Goal: Task Accomplishment & Management: Complete application form

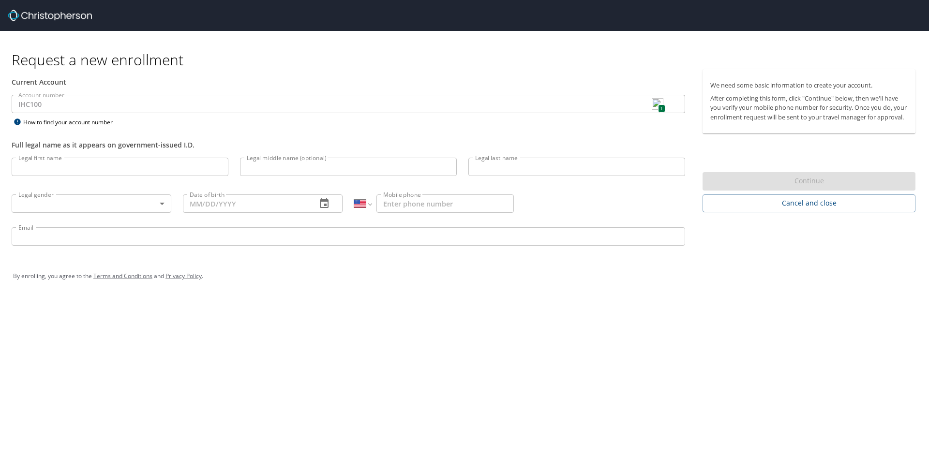
select select "US"
click at [174, 162] on input "Legal first name" at bounding box center [120, 167] width 217 height 18
type input "[PERSON_NAME]"
type input "C"
type input "[PERSON_NAME]"
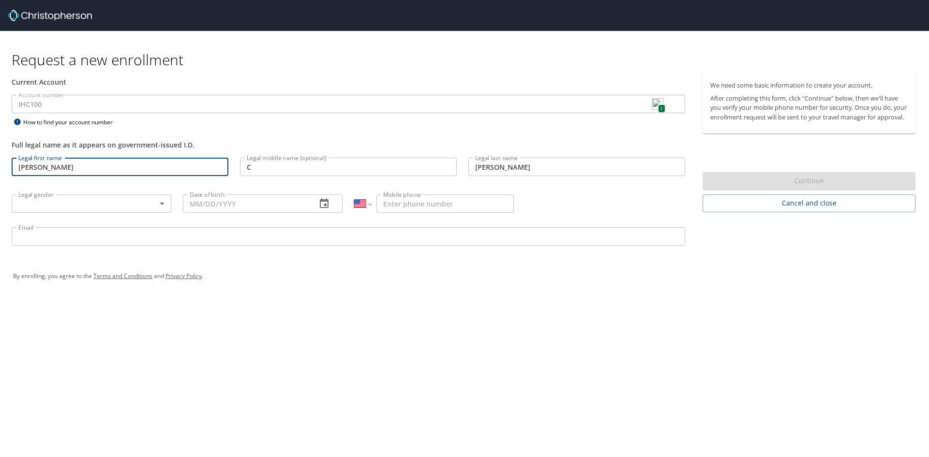
type input "[PHONE_NUMBER]"
click at [85, 200] on body "Request a new enrollment Current Account Account number IHC100 1 Account number…" at bounding box center [464, 228] width 929 height 457
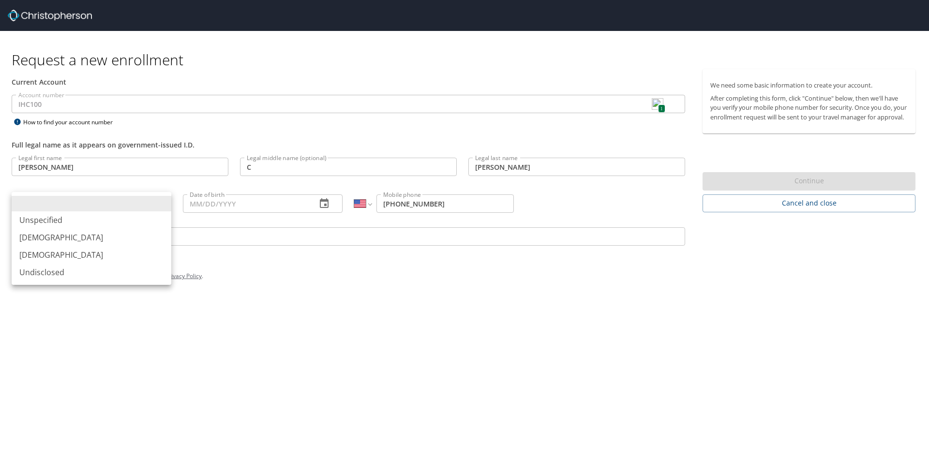
click at [63, 233] on li "[DEMOGRAPHIC_DATA]" at bounding box center [92, 237] width 160 height 17
type input "[DEMOGRAPHIC_DATA]"
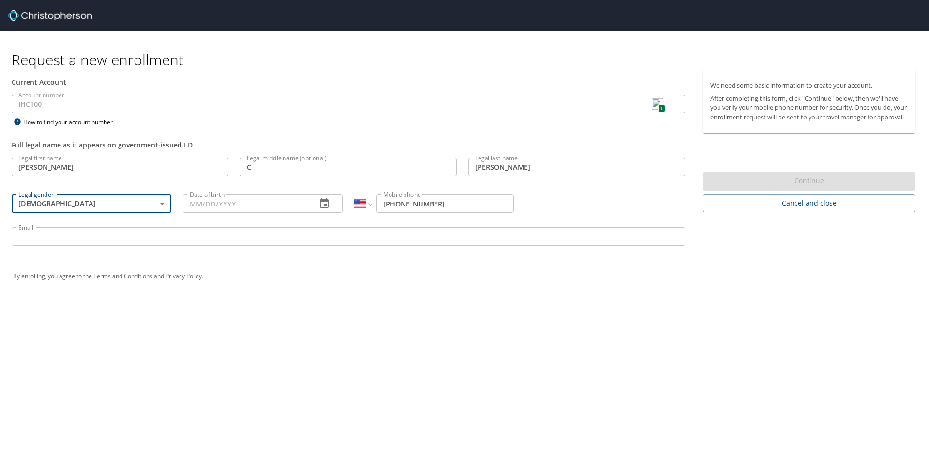
click at [225, 199] on input "Date of birth" at bounding box center [246, 204] width 126 height 18
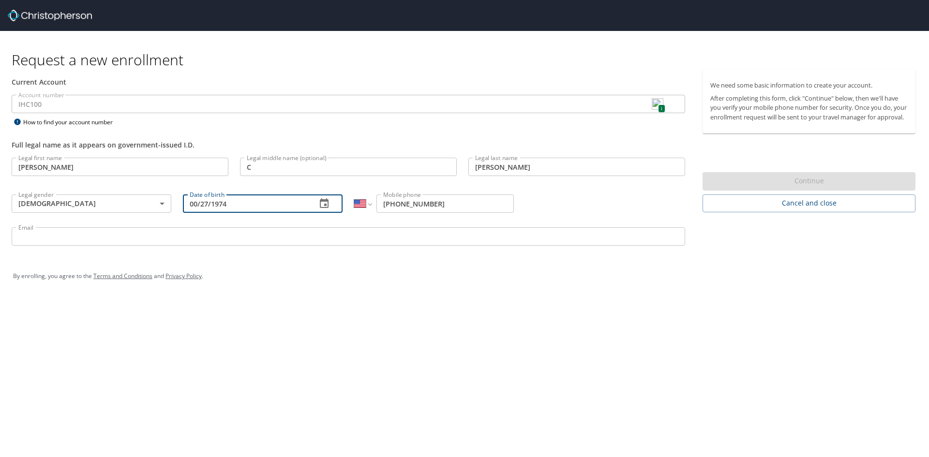
drag, startPoint x: 196, startPoint y: 204, endPoint x: 182, endPoint y: 203, distance: 14.0
click at [182, 203] on div "Date of birth 00/27/1974 Date of birth" at bounding box center [262, 203] width 171 height 37
type input "[DATE]"
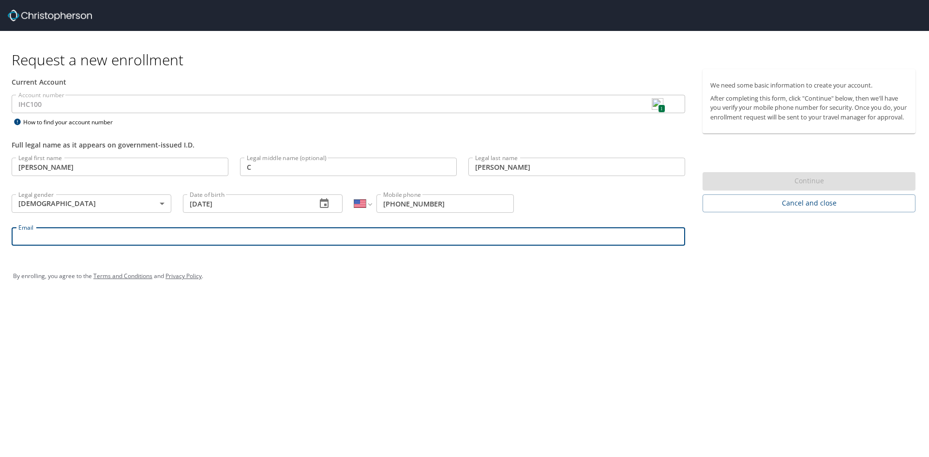
click at [126, 239] on input "Email" at bounding box center [349, 236] width 674 height 18
click at [125, 238] on input "Email" at bounding box center [349, 236] width 674 height 18
type input "[EMAIL_ADDRESS][DOMAIN_NAME]"
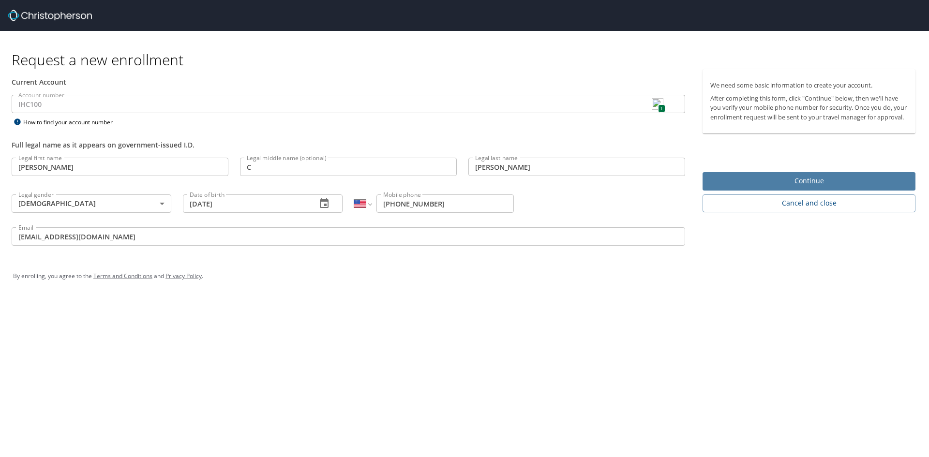
click at [818, 187] on span "Continue" at bounding box center [809, 181] width 197 height 12
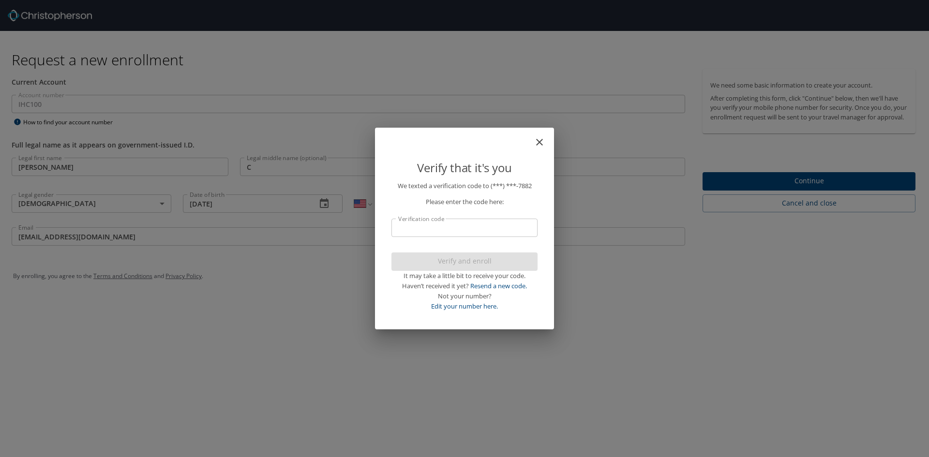
click at [505, 225] on input "Verification code" at bounding box center [465, 228] width 146 height 18
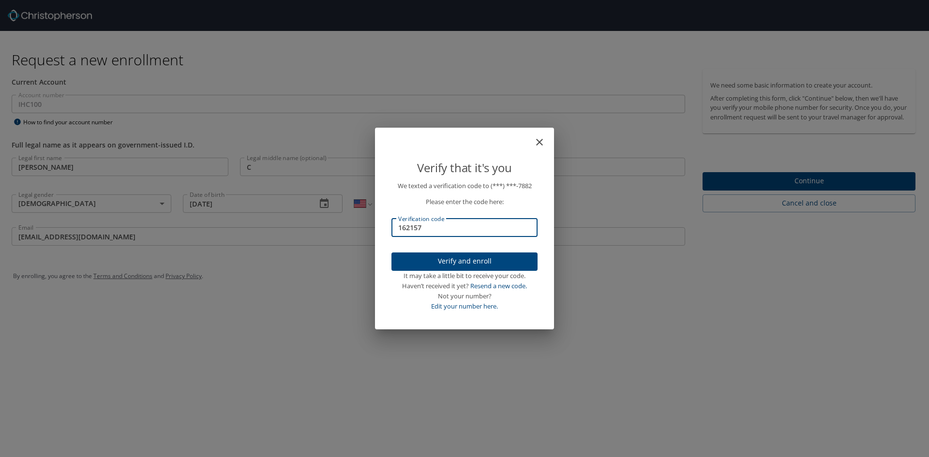
type input "162157"
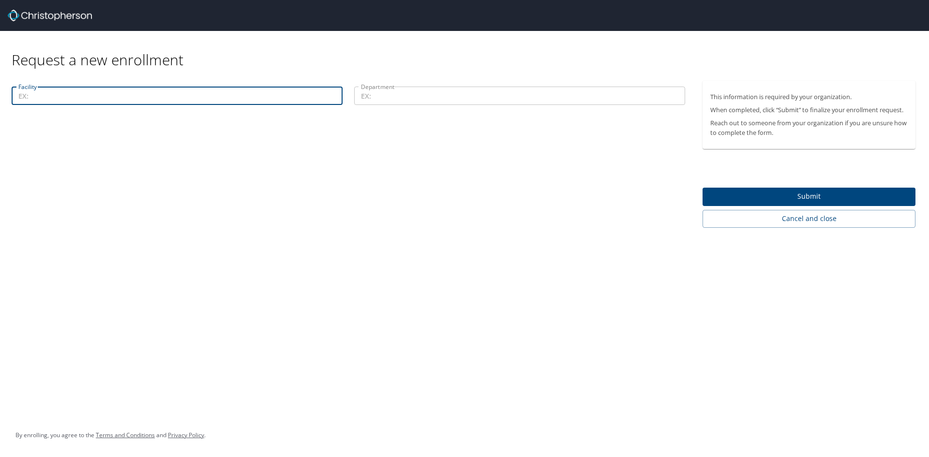
click at [159, 102] on input "Facility" at bounding box center [177, 96] width 331 height 18
type input "[GEOGRAPHIC_DATA]"
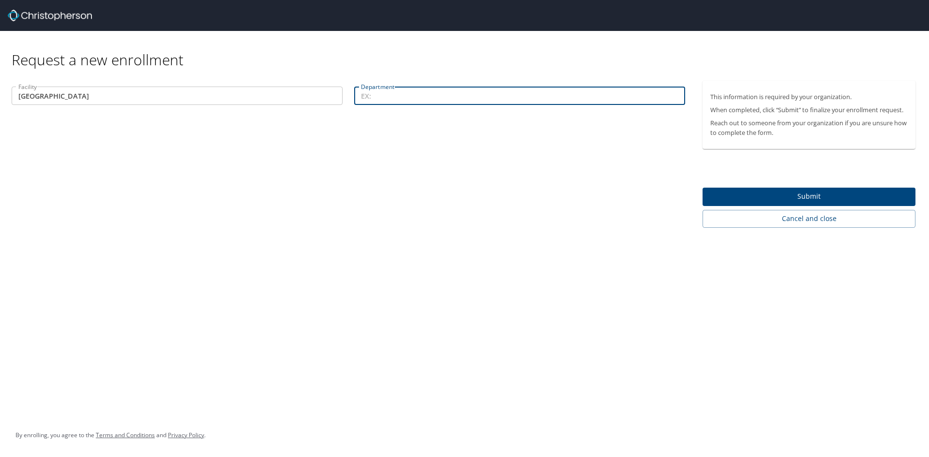
click at [427, 101] on input "Department" at bounding box center [519, 96] width 331 height 18
type input "Neurocritical Care"
click at [826, 199] on span "Submit" at bounding box center [809, 197] width 197 height 12
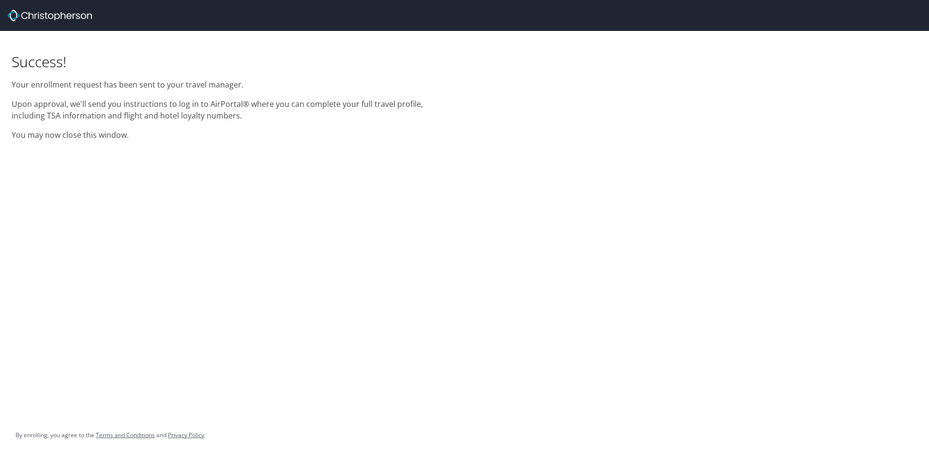
click at [76, 14] on img at bounding box center [50, 16] width 84 height 12
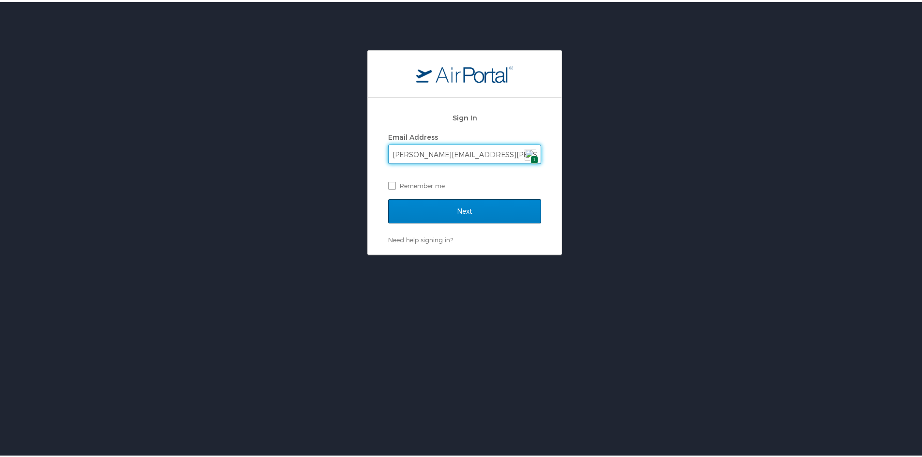
type input "john.robison@imail.org"
click at [465, 212] on input "Next" at bounding box center [464, 209] width 153 height 24
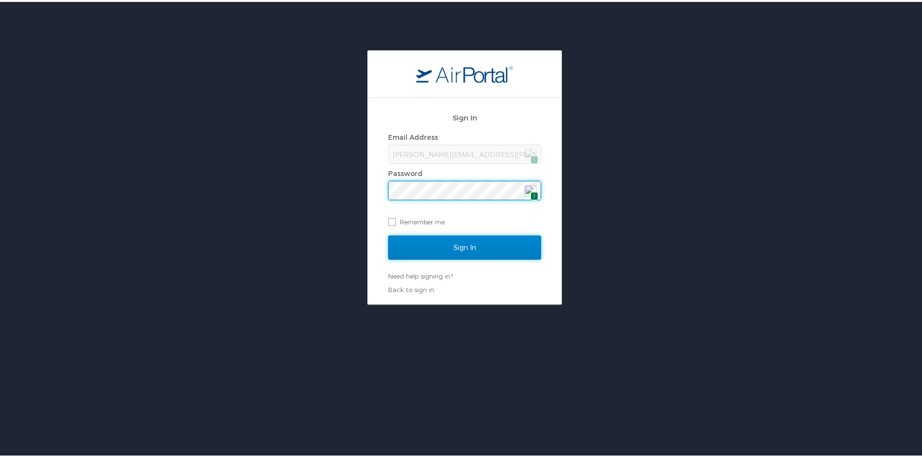
click at [454, 240] on input "Sign In" at bounding box center [464, 246] width 153 height 24
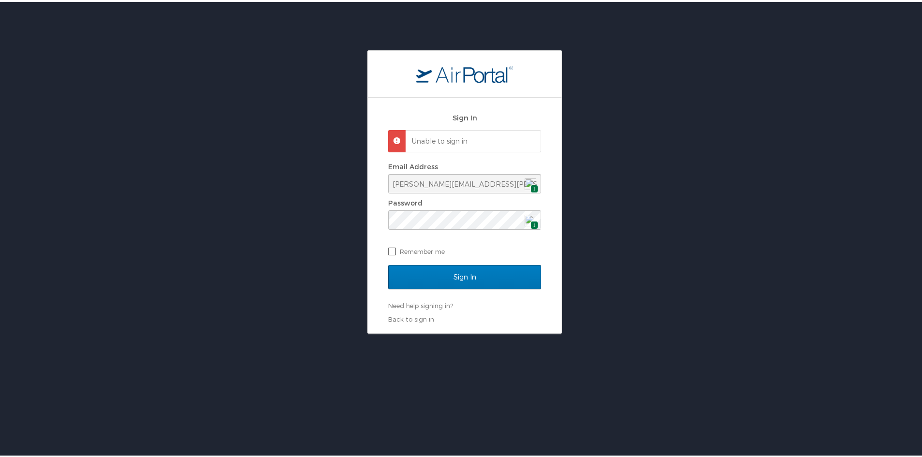
click at [388, 251] on label "Remember me" at bounding box center [464, 249] width 153 height 15
click at [388, 251] on input "Remember me" at bounding box center [391, 249] width 6 height 6
click at [388, 251] on label "Remember me" at bounding box center [464, 249] width 153 height 15
click at [388, 251] on input "Remember me" at bounding box center [391, 249] width 6 height 6
checkbox input "false"
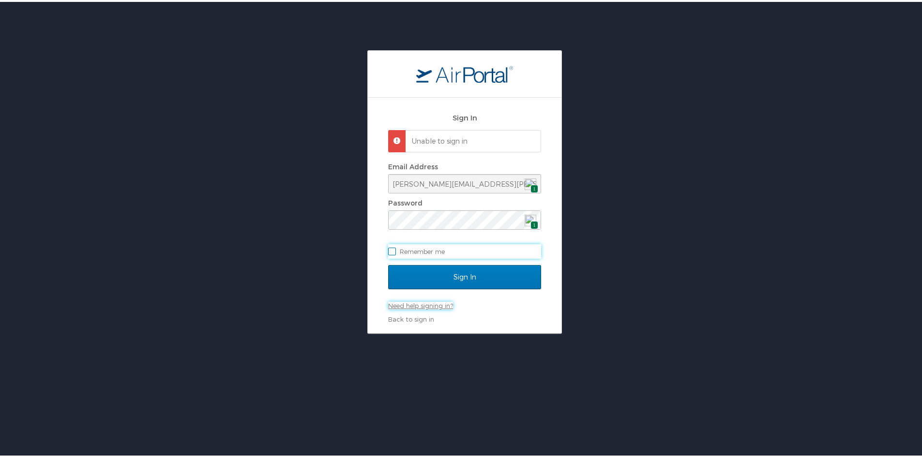
click at [443, 303] on link "Need help signing in?" at bounding box center [420, 304] width 65 height 8
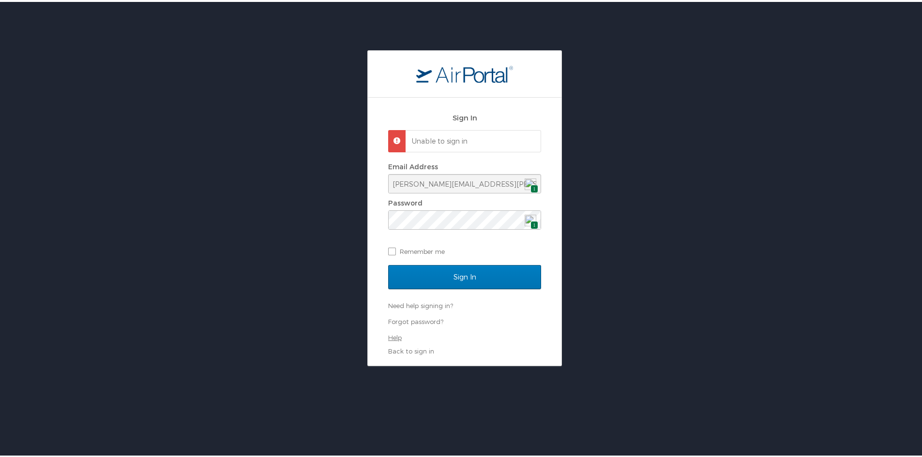
click at [395, 337] on link "Help" at bounding box center [395, 336] width 14 height 8
